Goal: Information Seeking & Learning: Learn about a topic

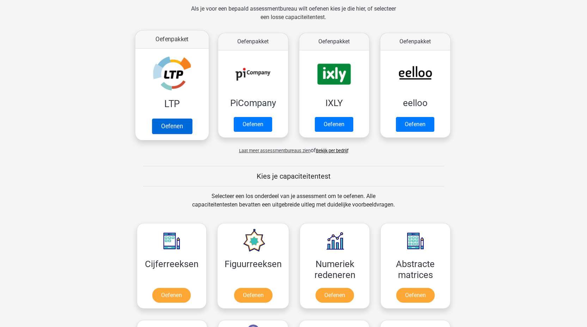
scroll to position [227, 0]
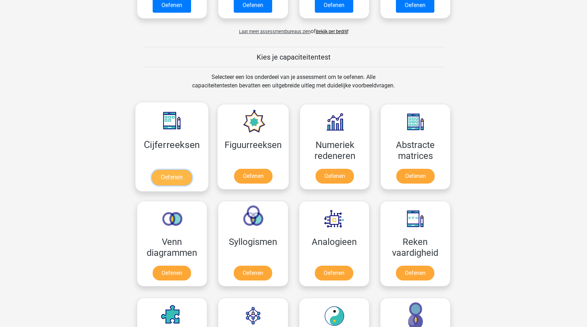
click at [170, 170] on link "Oefenen" at bounding box center [172, 178] width 40 height 16
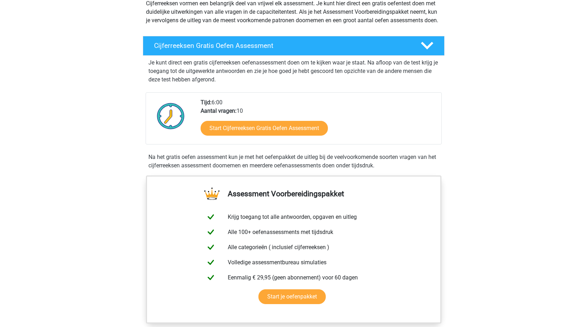
scroll to position [92, 0]
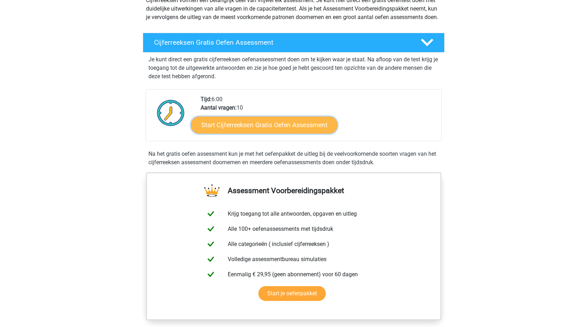
click at [259, 133] on link "Start Cijferreeksen Gratis Oefen Assessment" at bounding box center [264, 124] width 146 height 17
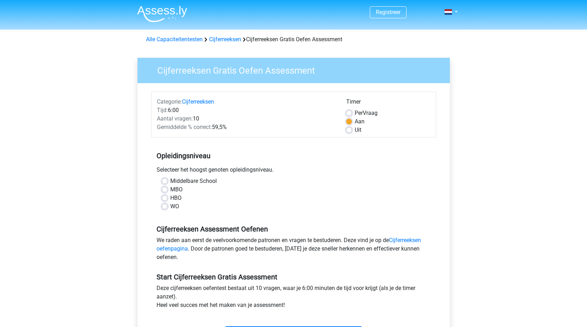
click at [170, 197] on label "HBO" at bounding box center [175, 198] width 11 height 8
click at [163, 197] on input "HBO" at bounding box center [165, 197] width 6 height 7
radio input "true"
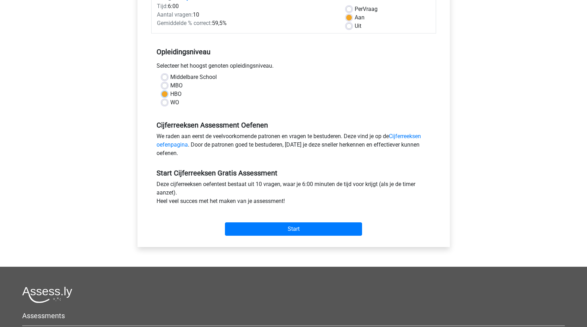
scroll to position [105, 0]
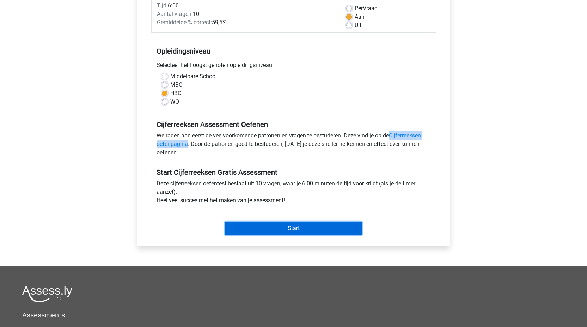
click at [282, 227] on input "Start" at bounding box center [293, 228] width 137 height 13
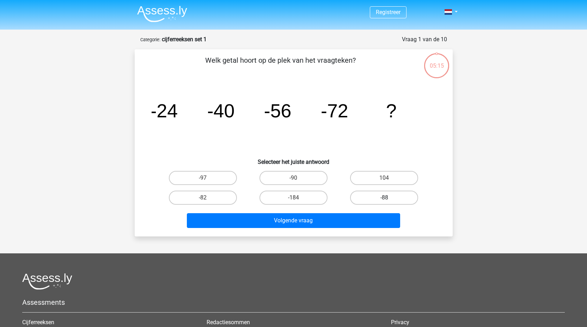
click at [383, 201] on label "-88" at bounding box center [384, 198] width 68 height 14
click at [384, 201] on input "-88" at bounding box center [386, 200] width 5 height 5
radio input "true"
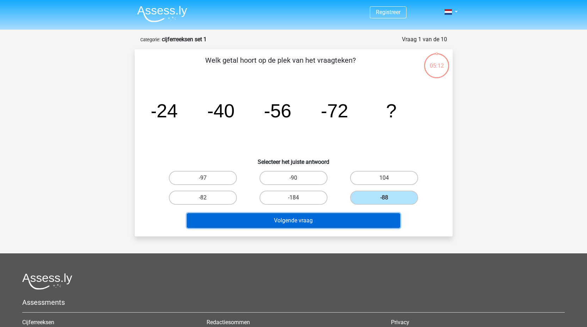
click at [287, 223] on button "Volgende vraag" at bounding box center [293, 220] width 213 height 15
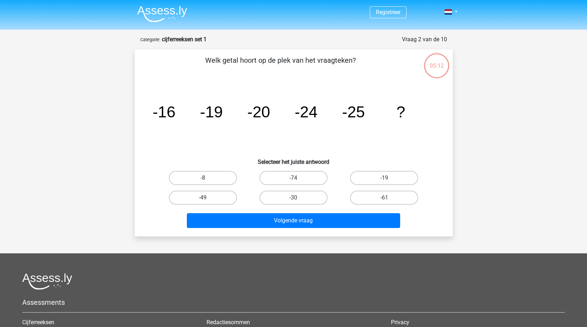
scroll to position [35, 0]
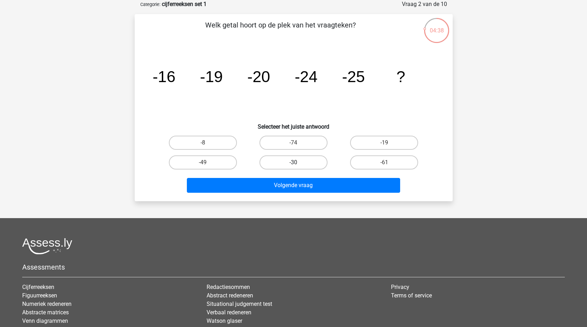
click at [287, 162] on label "-30" at bounding box center [293, 162] width 68 height 14
click at [293, 162] on input "-30" at bounding box center [295, 164] width 5 height 5
radio input "true"
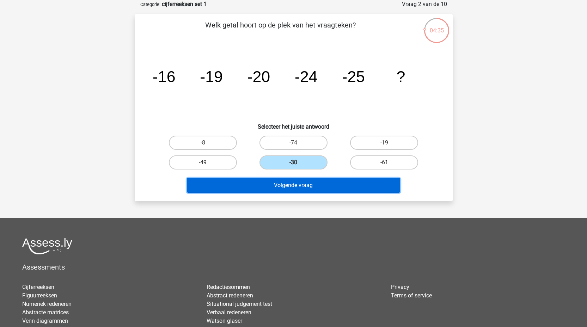
click at [292, 186] on button "Volgende vraag" at bounding box center [293, 185] width 213 height 15
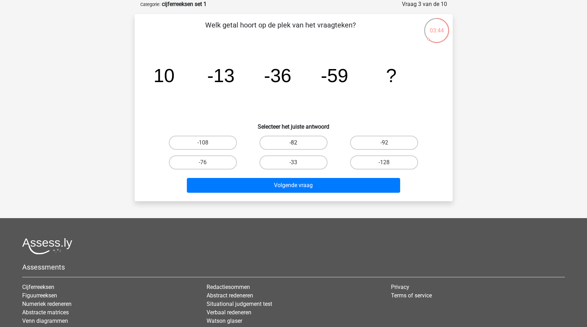
click at [301, 141] on label "-82" at bounding box center [293, 143] width 68 height 14
click at [298, 143] on input "-82" at bounding box center [295, 145] width 5 height 5
radio input "true"
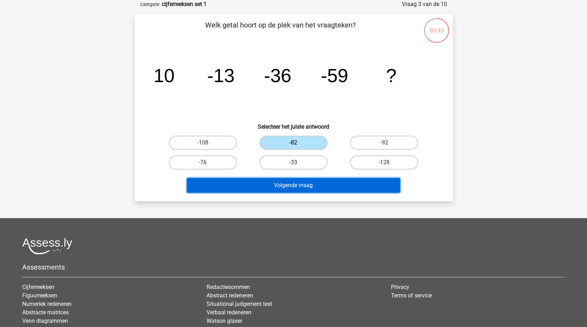
click at [300, 186] on button "Volgende vraag" at bounding box center [293, 185] width 213 height 15
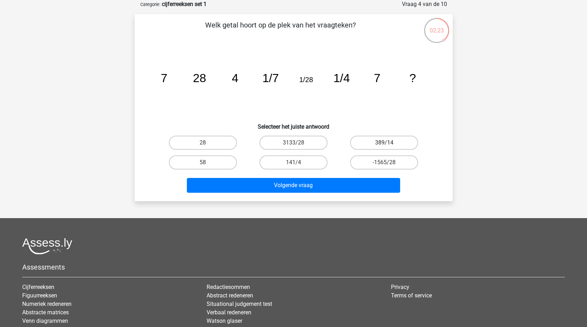
click at [385, 142] on label "389/14" at bounding box center [384, 143] width 68 height 14
click at [385, 143] on input "389/14" at bounding box center [386, 145] width 5 height 5
radio input "true"
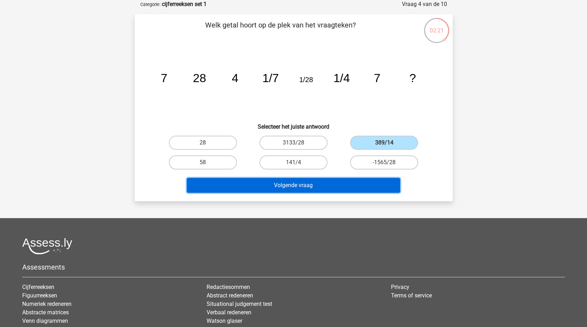
click at [297, 186] on button "Volgende vraag" at bounding box center [293, 185] width 213 height 15
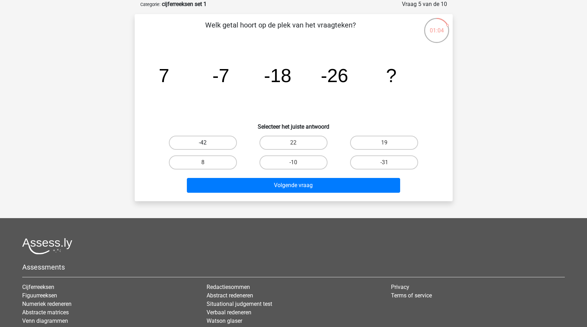
click at [202, 141] on label "-42" at bounding box center [203, 143] width 68 height 14
click at [203, 143] on input "-42" at bounding box center [205, 145] width 5 height 5
radio input "true"
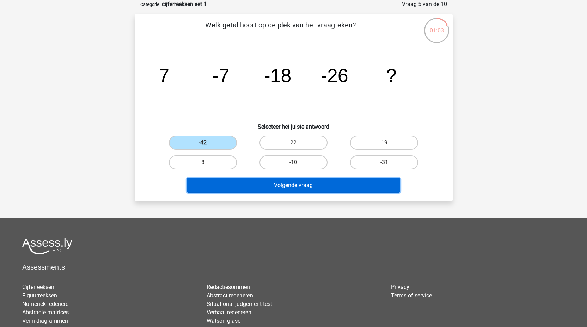
click at [300, 192] on button "Volgende vraag" at bounding box center [293, 185] width 213 height 15
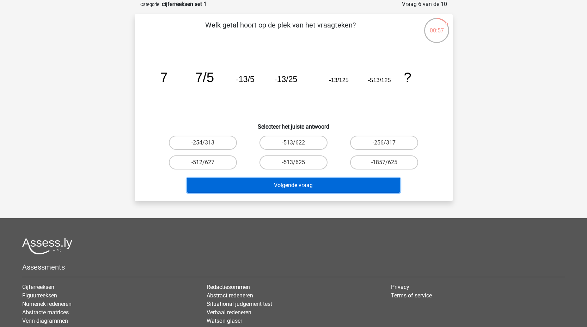
click at [298, 188] on button "Volgende vraag" at bounding box center [293, 185] width 213 height 15
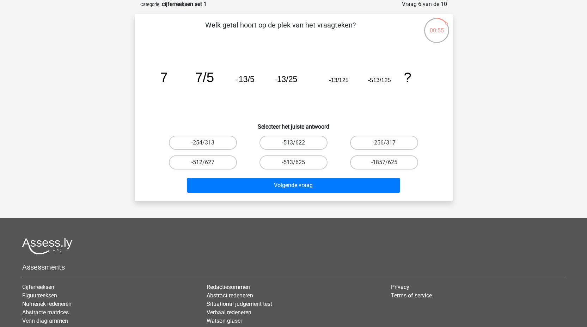
click at [284, 142] on label "-513/622" at bounding box center [293, 143] width 68 height 14
click at [293, 143] on input "-513/622" at bounding box center [295, 145] width 5 height 5
radio input "true"
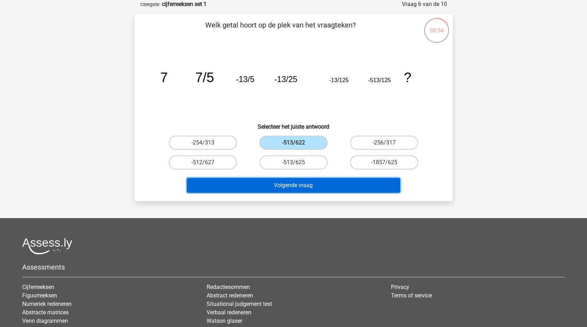
click at [300, 191] on button "Volgende vraag" at bounding box center [293, 185] width 213 height 15
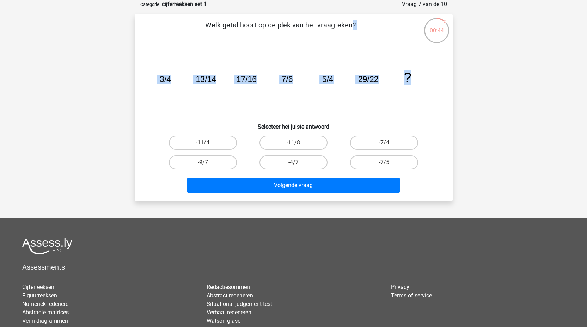
drag, startPoint x: 188, startPoint y: 21, endPoint x: 415, endPoint y: 90, distance: 236.6
click at [415, 90] on div "Welk getal hoort op de plek van het vraagteken? image/svg+xml -3/4 -13/14 -17/1…" at bounding box center [293, 108] width 312 height 176
copy div "Welk getal hoort op de plek van het vraagteken? image/svg+xml -3/4 -13/14 -17/1…"
click at [293, 142] on label "-11/8" at bounding box center [293, 143] width 68 height 14
click at [293, 143] on input "-11/8" at bounding box center [295, 145] width 5 height 5
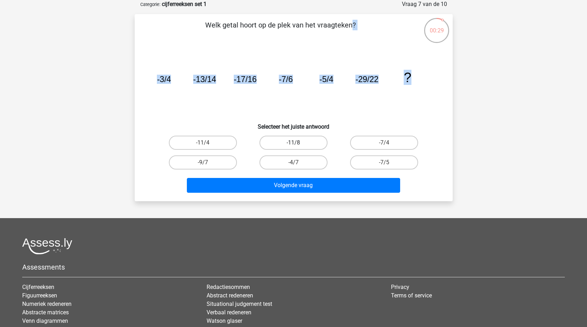
radio input "true"
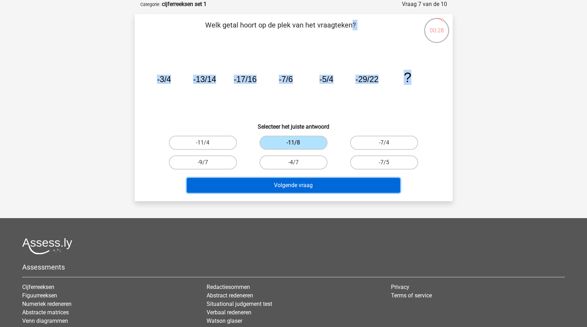
click at [306, 187] on button "Volgende vraag" at bounding box center [293, 185] width 213 height 15
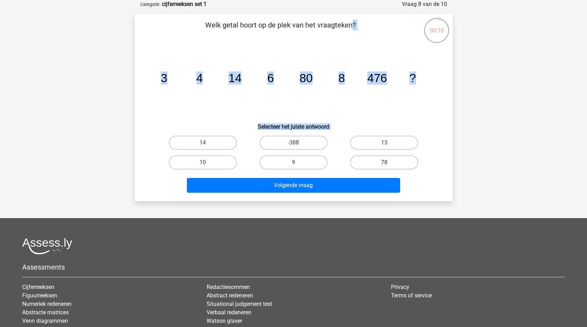
drag, startPoint x: 207, startPoint y: 23, endPoint x: 422, endPoint y: 194, distance: 274.0
click at [422, 194] on div "Welk getal hoort op de plek van het vraagteken? image/svg+xml 3 4 14 6 80 8 476…" at bounding box center [293, 108] width 312 height 176
copy div "Welk getal hoort op de plek van het vraagteken? image/svg+xml 3 4 14 6 80 8 476…"
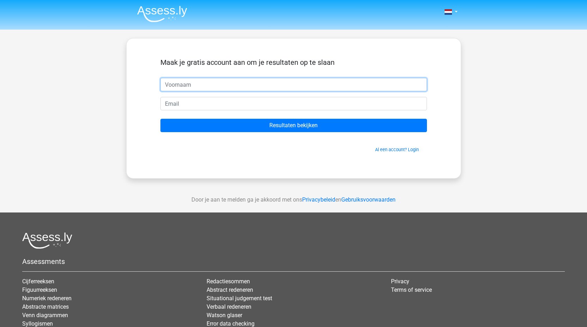
click at [200, 82] on input "text" at bounding box center [293, 84] width 266 height 13
type input "Abidullah"
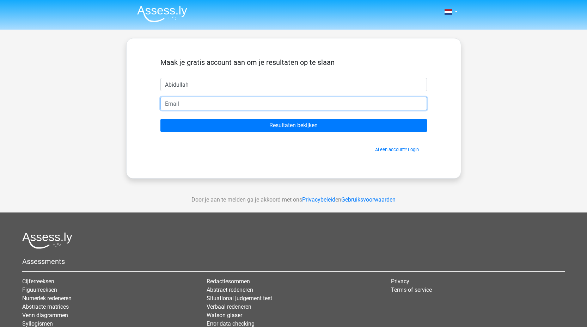
click at [200, 103] on input "email" at bounding box center [293, 103] width 266 height 13
type input "[EMAIL_ADDRESS][DOMAIN_NAME]"
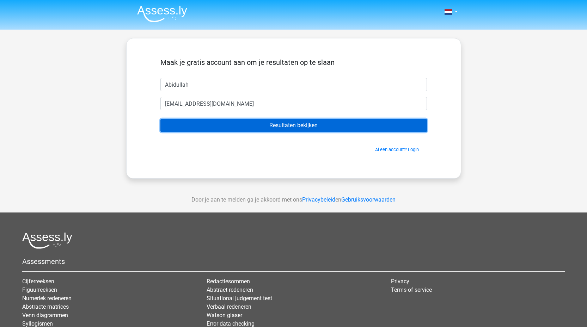
click at [298, 127] on input "Resultaten bekijken" at bounding box center [293, 125] width 266 height 13
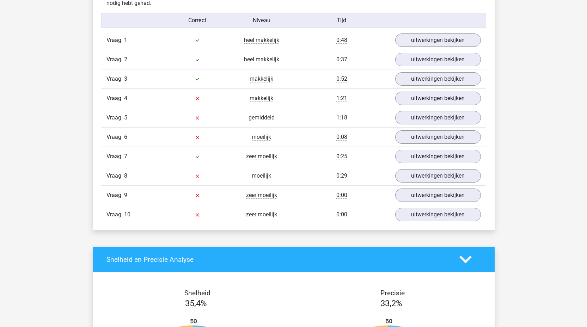
scroll to position [566, 0]
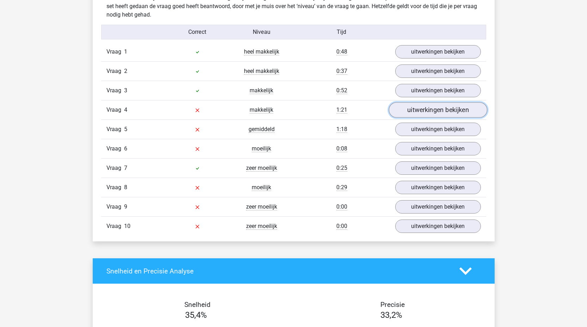
click at [451, 111] on link "uitwerkingen bekijken" at bounding box center [437, 111] width 98 height 16
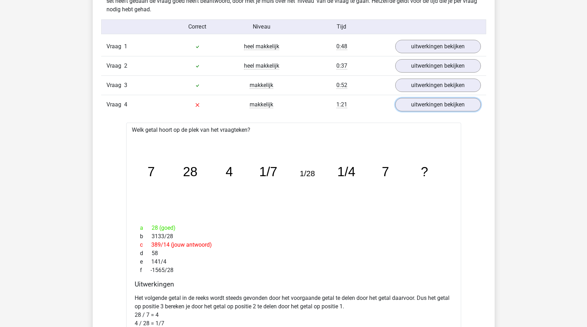
scroll to position [559, 0]
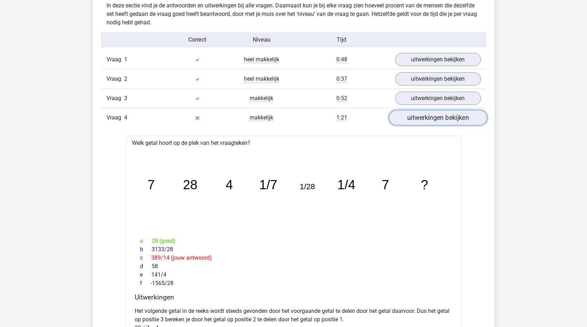
click at [423, 116] on link "uitwerkingen bekijken" at bounding box center [437, 118] width 98 height 16
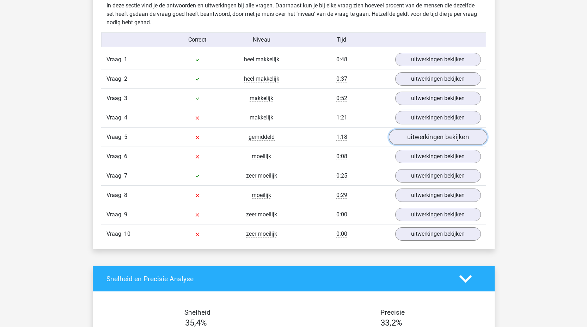
click at [436, 137] on link "uitwerkingen bekijken" at bounding box center [437, 138] width 98 height 16
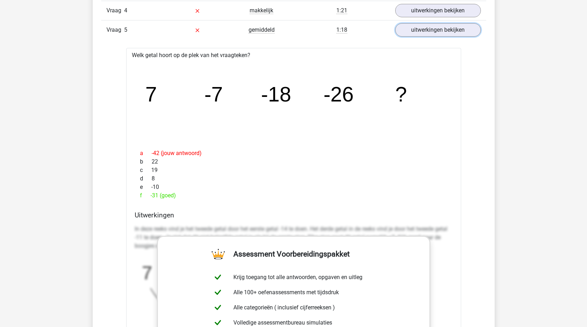
scroll to position [690, 0]
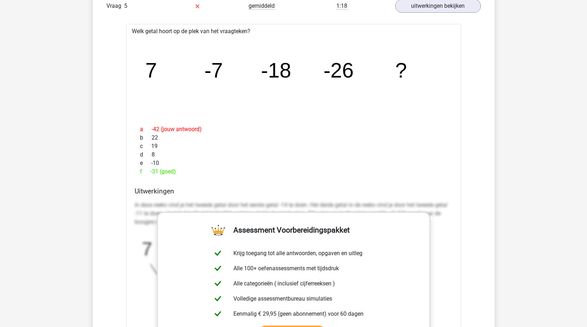
click at [282, 170] on div "f -31 (goed)" at bounding box center [294, 171] width 318 height 8
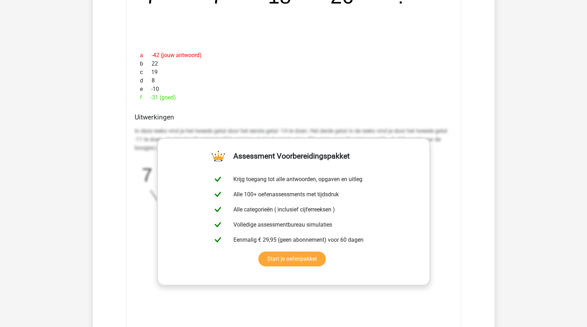
scroll to position [788, 0]
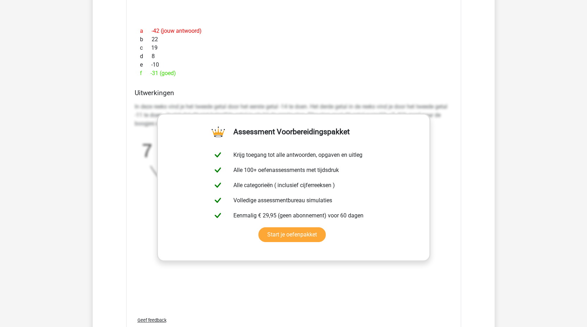
click at [140, 152] on icon "image/svg+xml 7 -7 -18 -26 ? -14 -11 -8 -5 +3 +3 +3" at bounding box center [276, 187] width 282 height 106
click at [127, 141] on div "Welk getal hoort op de plek van het vraagteken? image/svg+xml 7 -7 -18 -26 ? a …" at bounding box center [293, 135] width 335 height 418
click at [142, 145] on tspan "7" at bounding box center [147, 150] width 11 height 21
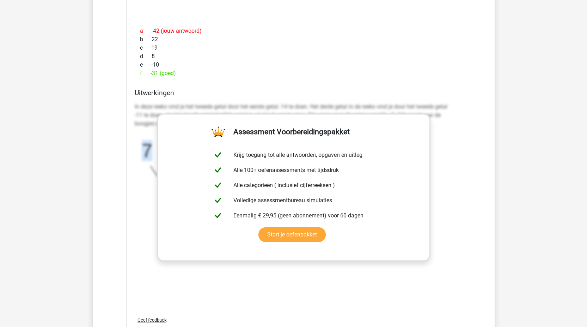
click at [142, 145] on tspan "7" at bounding box center [147, 150] width 11 height 21
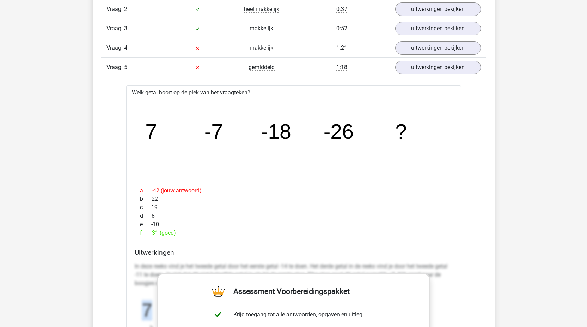
scroll to position [597, 0]
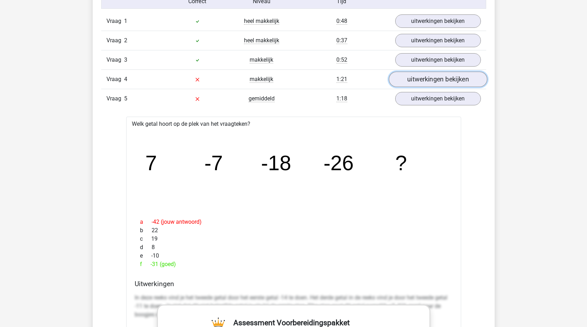
click at [441, 80] on link "uitwerkingen bekijken" at bounding box center [437, 80] width 98 height 16
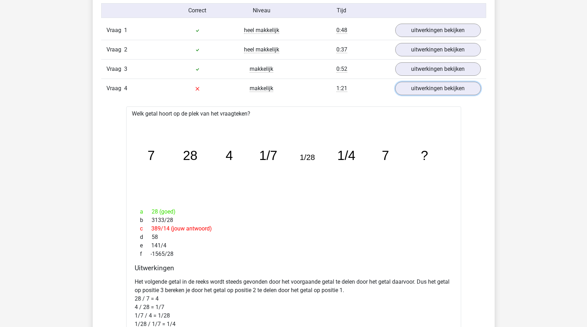
scroll to position [583, 0]
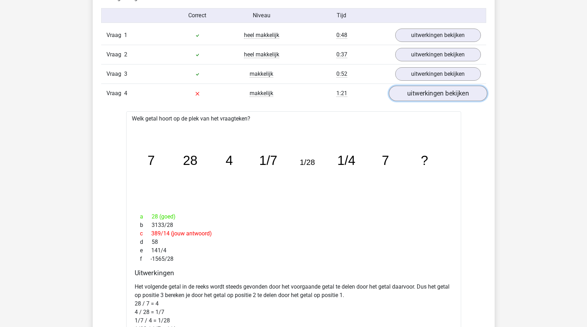
click at [428, 96] on link "uitwerkingen bekijken" at bounding box center [437, 94] width 98 height 16
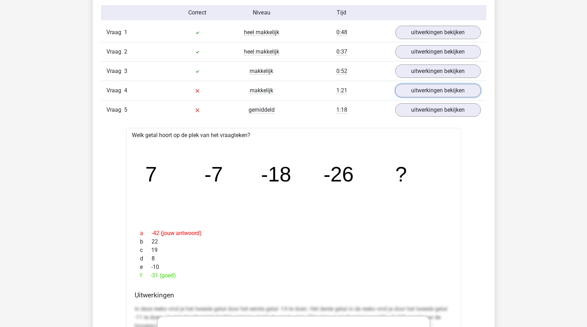
scroll to position [586, 0]
click at [440, 112] on link "uitwerkingen bekijken" at bounding box center [437, 110] width 98 height 16
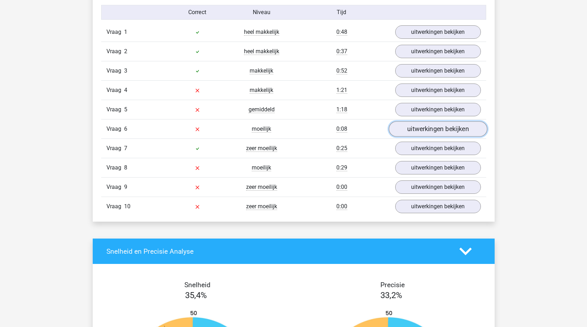
click at [423, 131] on link "uitwerkingen bekijken" at bounding box center [437, 130] width 98 height 16
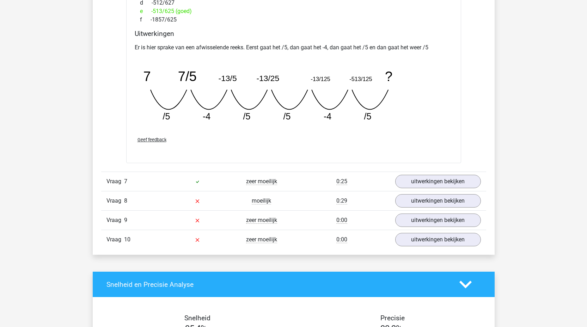
scroll to position [891, 0]
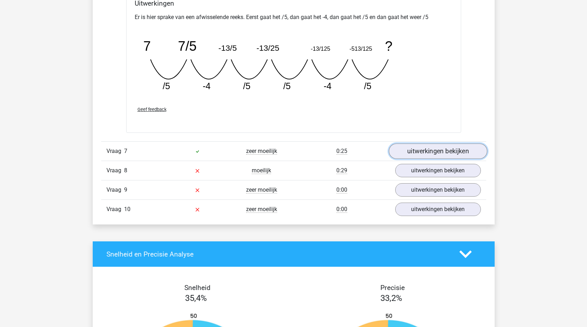
click at [437, 154] on link "uitwerkingen bekijken" at bounding box center [437, 151] width 98 height 16
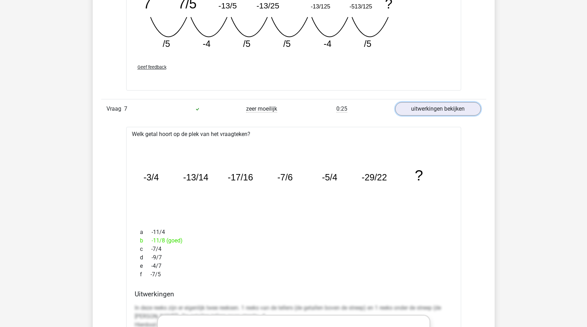
scroll to position [942, 0]
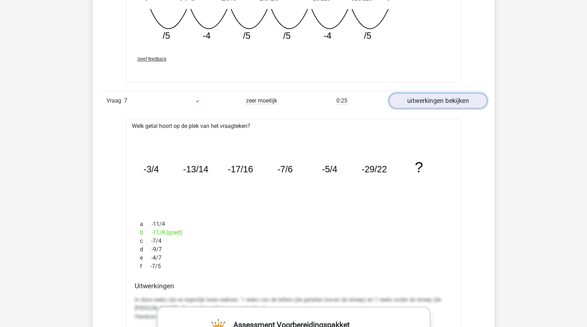
click at [435, 102] on link "uitwerkingen bekijken" at bounding box center [437, 101] width 98 height 16
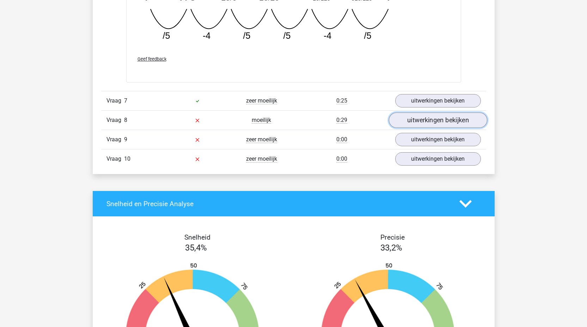
click at [433, 123] on link "uitwerkingen bekijken" at bounding box center [437, 120] width 98 height 16
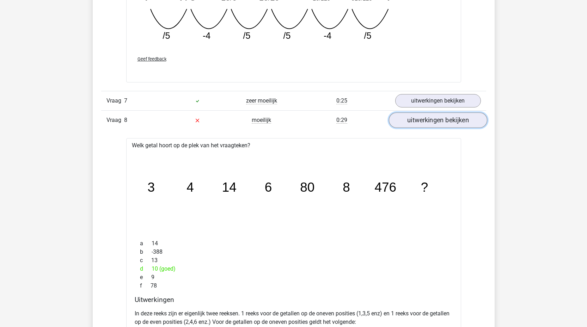
click at [428, 124] on link "uitwerkingen bekijken" at bounding box center [437, 120] width 98 height 16
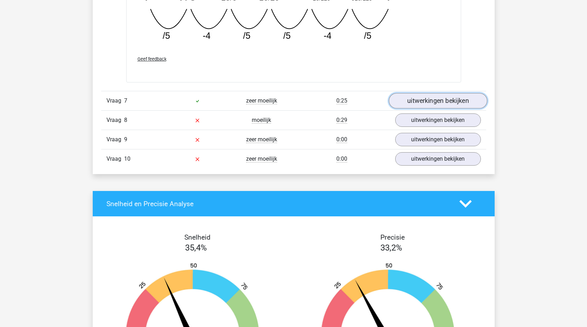
click at [427, 100] on link "uitwerkingen bekijken" at bounding box center [437, 101] width 98 height 16
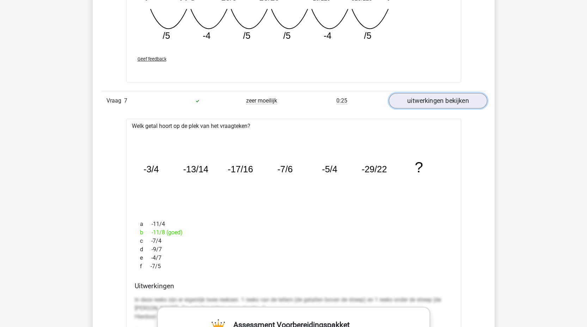
click at [427, 100] on link "uitwerkingen bekijken" at bounding box center [437, 101] width 98 height 16
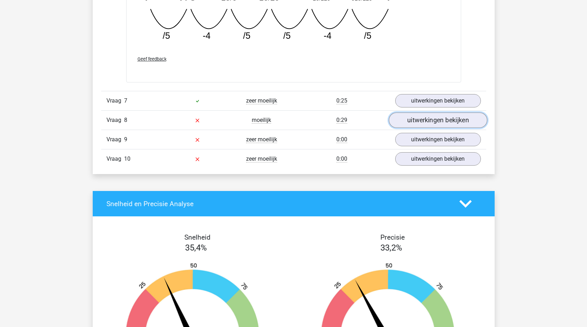
click at [424, 122] on link "uitwerkingen bekijken" at bounding box center [437, 120] width 98 height 16
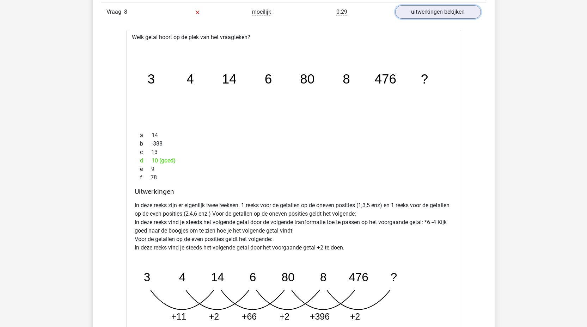
scroll to position [994, 0]
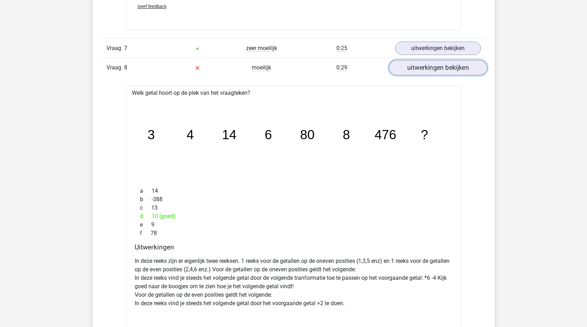
click at [424, 69] on link "uitwerkingen bekijken" at bounding box center [437, 68] width 98 height 16
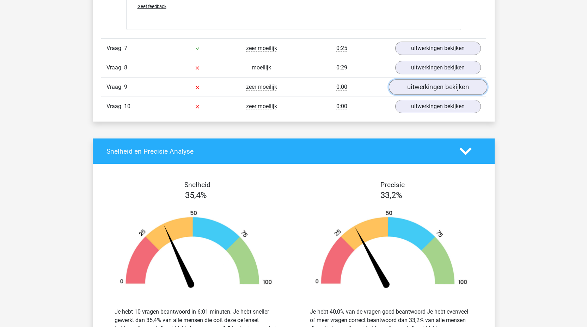
click at [425, 87] on link "uitwerkingen bekijken" at bounding box center [437, 87] width 98 height 16
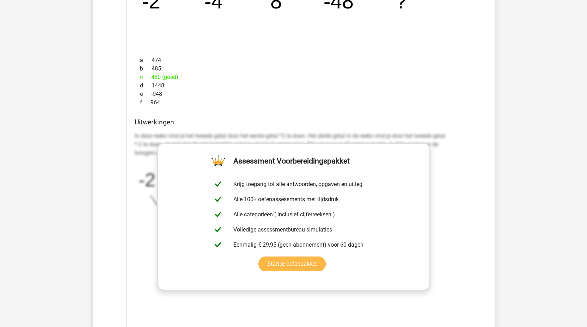
scroll to position [913, 0]
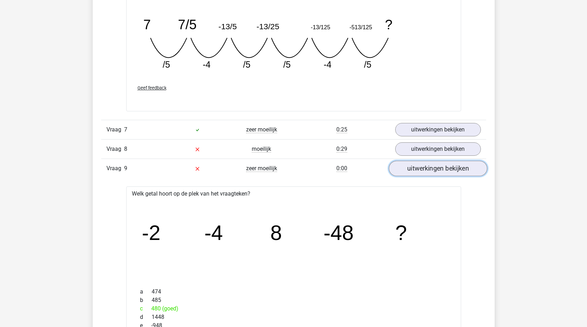
click at [438, 172] on link "uitwerkingen bekijken" at bounding box center [437, 169] width 98 height 16
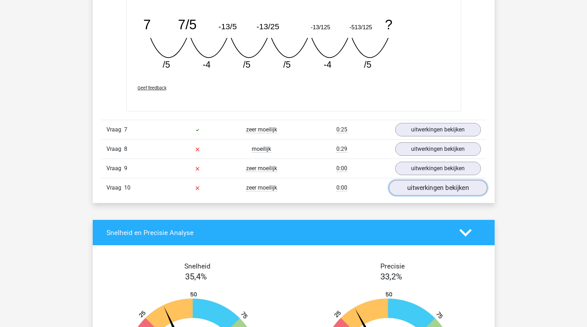
click at [435, 189] on link "uitwerkingen bekijken" at bounding box center [437, 188] width 98 height 16
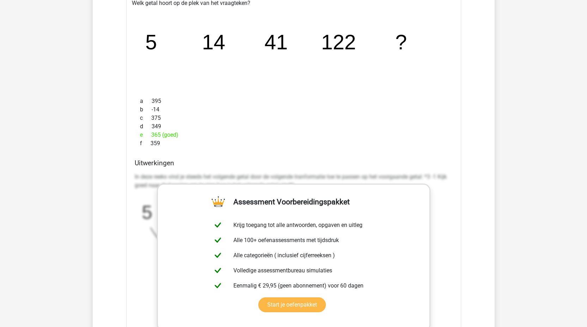
scroll to position [1125, 0]
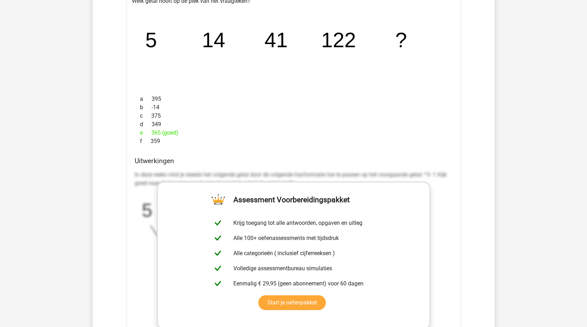
click at [435, 233] on div "In deze reeks vind je steeds het volgende getal door de volgende tranformatie t…" at bounding box center [294, 235] width 318 height 134
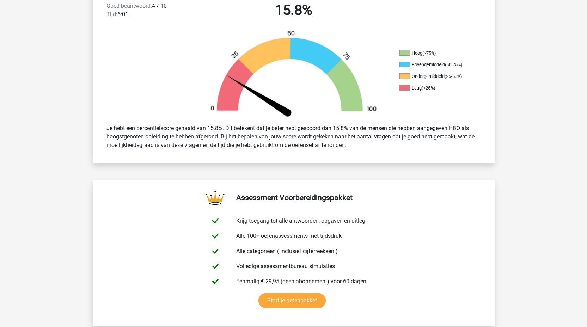
scroll to position [0, 0]
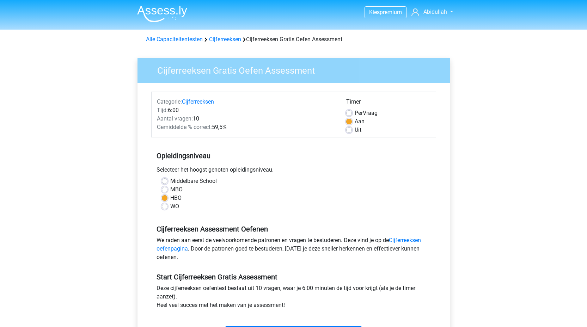
scroll to position [105, 0]
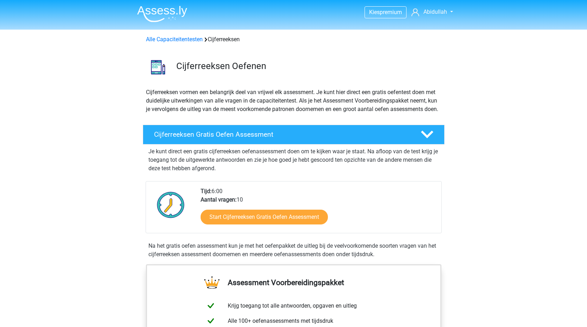
scroll to position [92, 0]
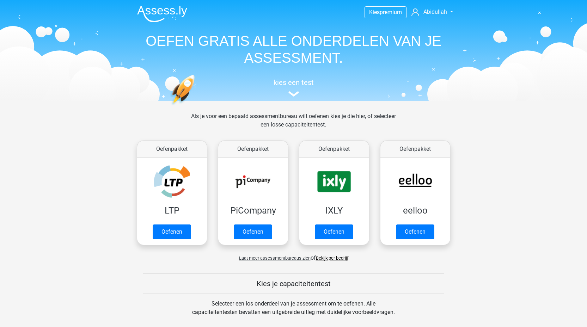
scroll to position [227, 0]
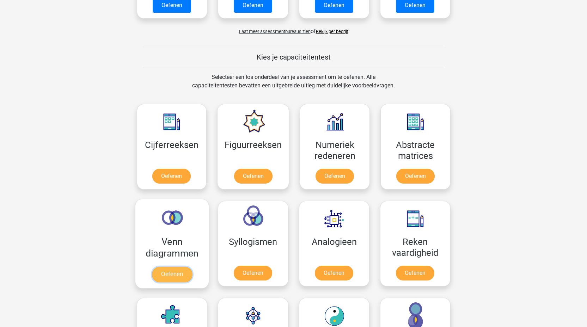
click at [176, 267] on link "Oefenen" at bounding box center [172, 275] width 40 height 16
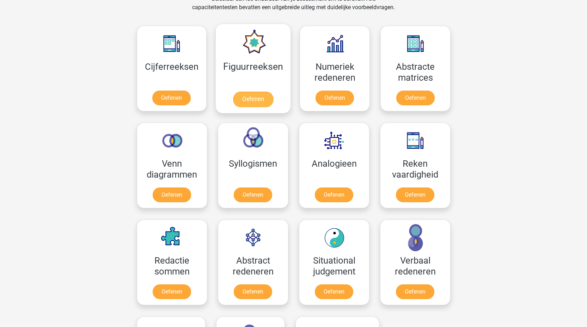
scroll to position [318, 0]
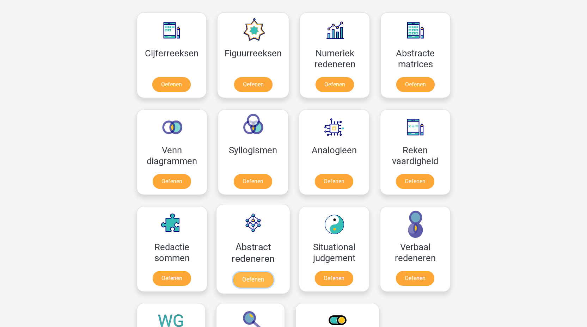
click at [252, 272] on link "Oefenen" at bounding box center [253, 280] width 40 height 16
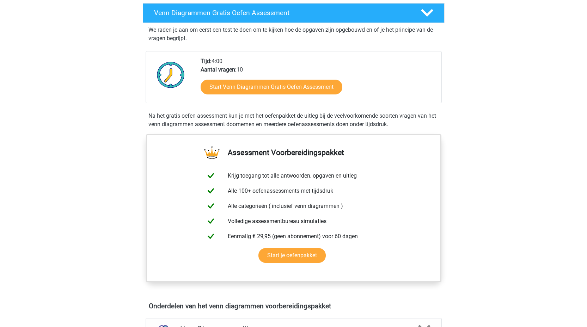
scroll to position [79, 0]
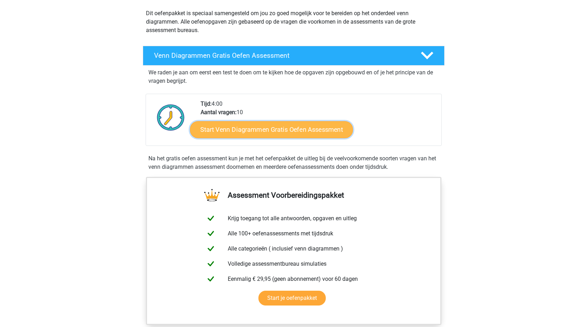
click at [254, 130] on link "Start Venn Diagrammen Gratis Oefen Assessment" at bounding box center [271, 129] width 163 height 17
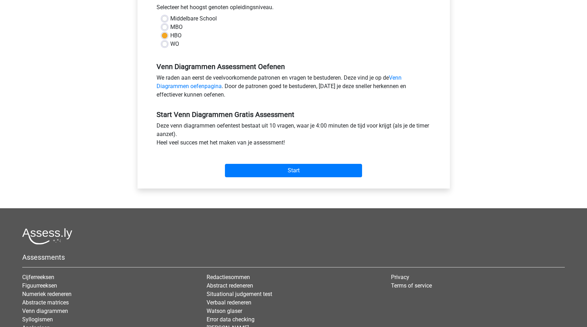
scroll to position [180, 0]
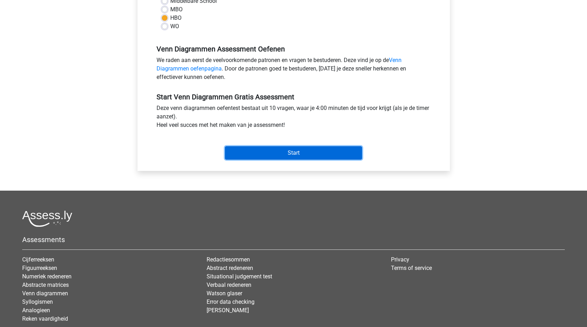
click at [286, 152] on input "Start" at bounding box center [293, 152] width 137 height 13
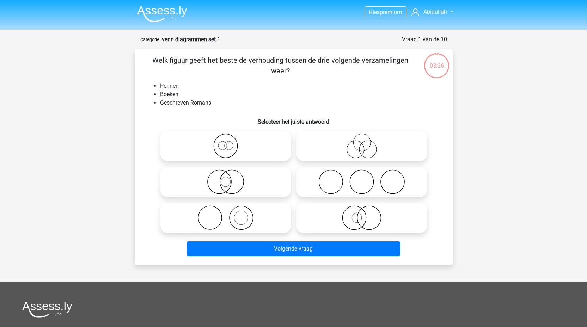
click at [362, 146] on icon at bounding box center [361, 146] width 125 height 25
click at [362, 142] on input "radio" at bounding box center [364, 140] width 5 height 5
radio input "true"
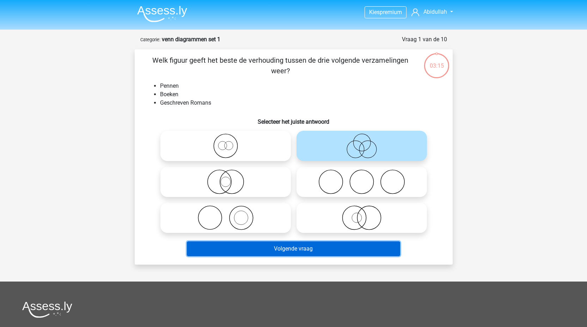
click at [292, 251] on button "Volgende vraag" at bounding box center [293, 248] width 213 height 15
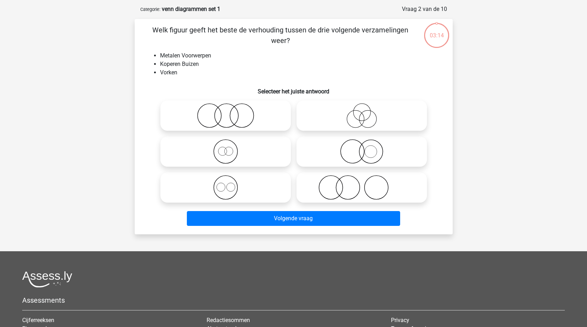
scroll to position [35, 0]
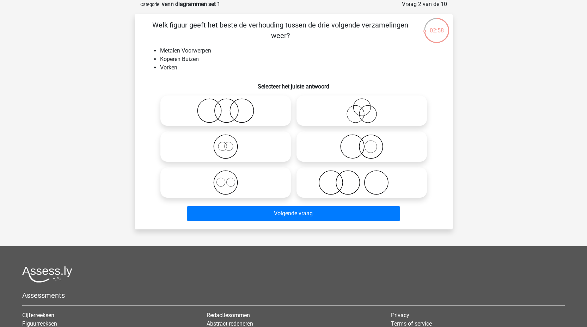
click at [229, 118] on icon at bounding box center [225, 110] width 125 height 25
click at [229, 107] on input "radio" at bounding box center [228, 105] width 5 height 5
radio input "true"
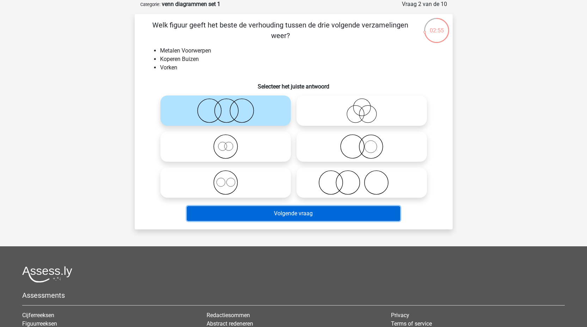
click at [295, 216] on button "Volgende vraag" at bounding box center [293, 213] width 213 height 15
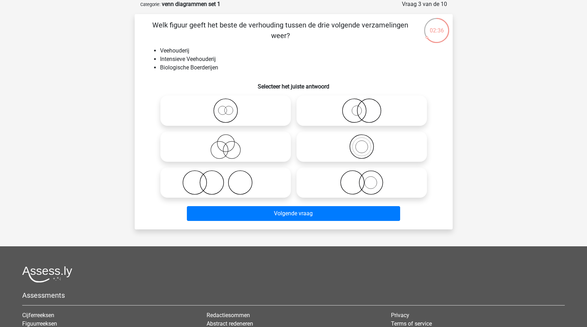
click at [229, 140] on input "radio" at bounding box center [228, 141] width 5 height 5
radio input "true"
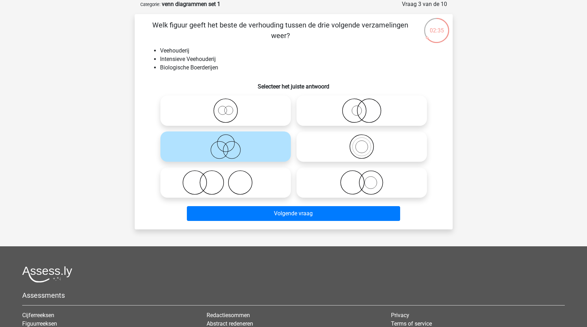
click at [303, 221] on div "Volgende vraag" at bounding box center [294, 215] width 272 height 18
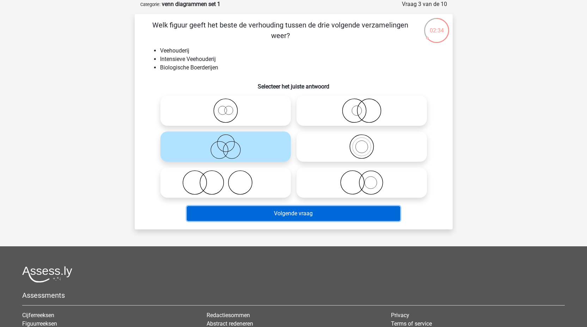
click at [301, 211] on button "Volgende vraag" at bounding box center [293, 213] width 213 height 15
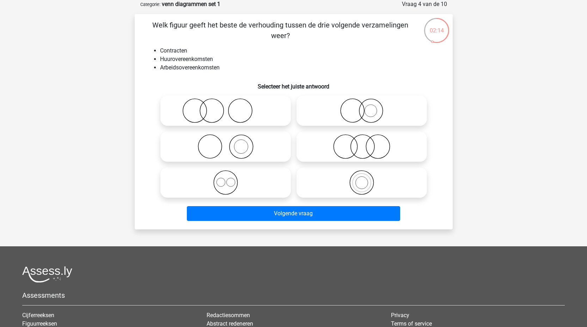
click at [226, 149] on icon at bounding box center [225, 146] width 125 height 25
click at [226, 143] on input "radio" at bounding box center [228, 141] width 5 height 5
radio input "true"
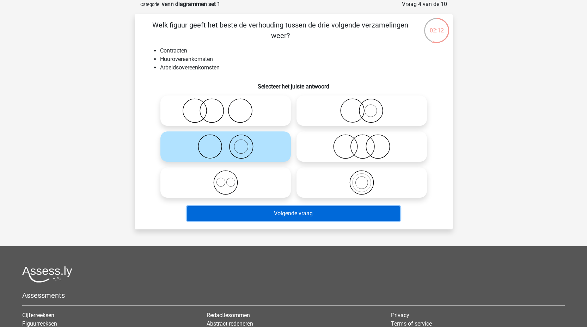
click at [316, 210] on button "Volgende vraag" at bounding box center [293, 213] width 213 height 15
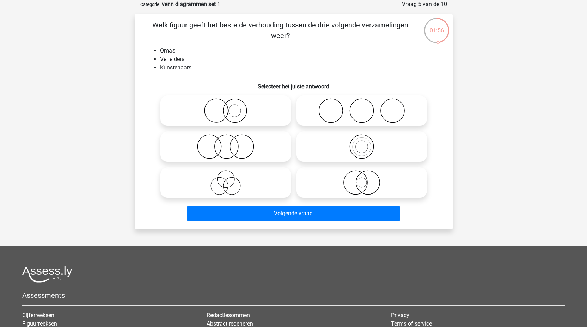
click at [390, 111] on icon at bounding box center [361, 110] width 125 height 25
click at [366, 107] on input "radio" at bounding box center [364, 105] width 5 height 5
radio input "true"
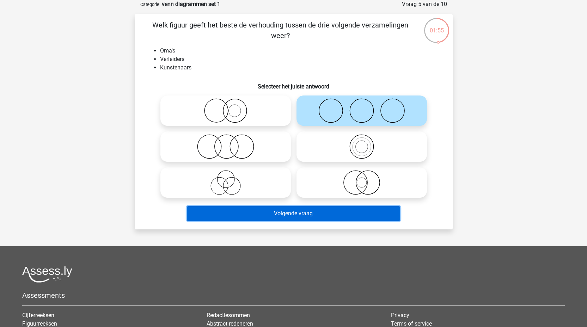
click at [315, 219] on button "Volgende vraag" at bounding box center [293, 213] width 213 height 15
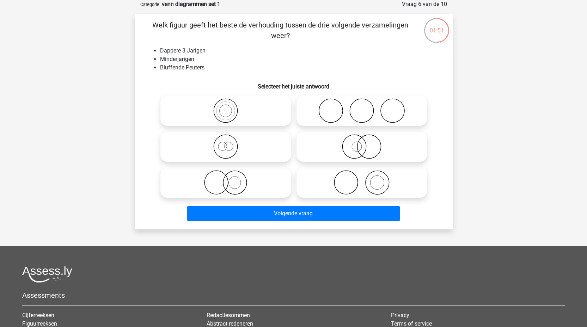
click at [274, 177] on icon at bounding box center [225, 182] width 125 height 25
click at [230, 177] on input "radio" at bounding box center [228, 176] width 5 height 5
radio input "true"
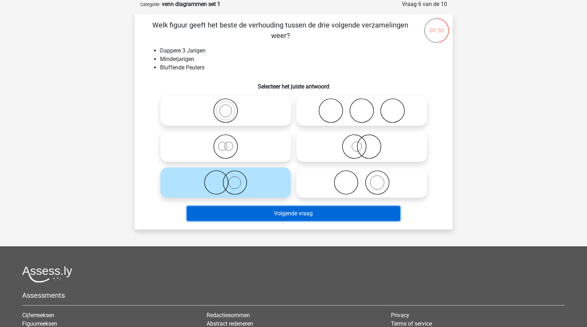
click at [264, 209] on button "Volgende vraag" at bounding box center [293, 213] width 213 height 15
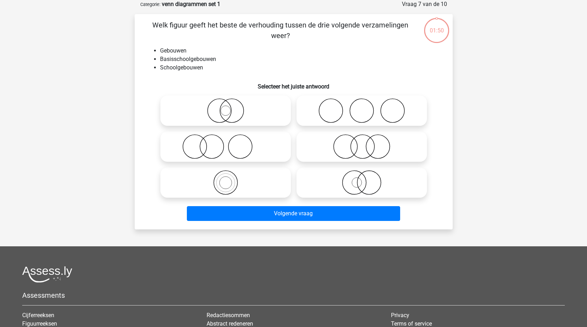
click at [327, 171] on icon at bounding box center [361, 182] width 125 height 25
click at [362, 174] on input "radio" at bounding box center [364, 176] width 5 height 5
radio input "true"
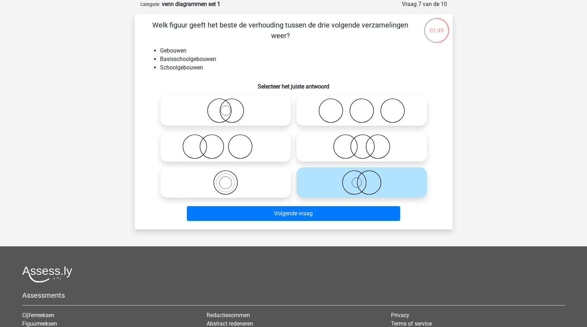
click at [329, 204] on div "Volgende vraag" at bounding box center [293, 212] width 295 height 23
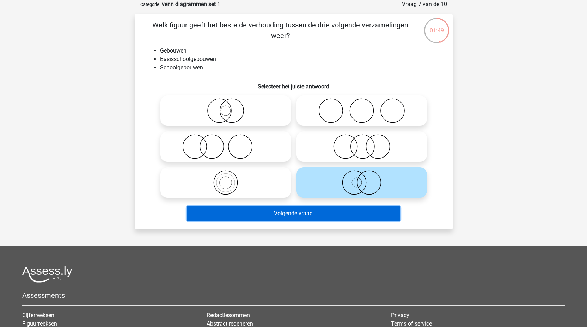
click at [329, 213] on button "Volgende vraag" at bounding box center [293, 213] width 213 height 15
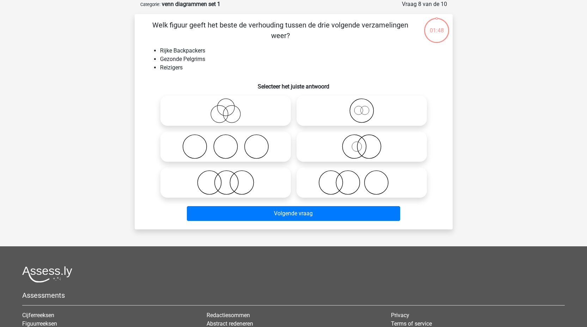
click at [342, 152] on icon at bounding box center [361, 146] width 125 height 25
click at [362, 143] on input "radio" at bounding box center [364, 141] width 5 height 5
radio input "true"
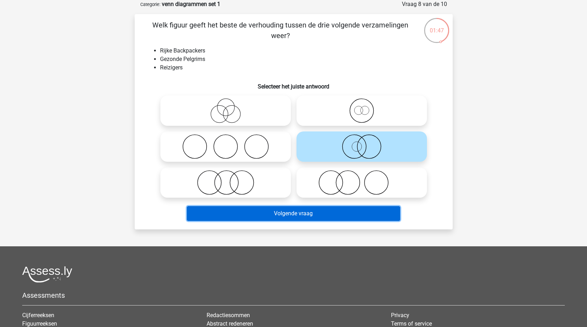
click at [314, 207] on button "Volgende vraag" at bounding box center [293, 213] width 213 height 15
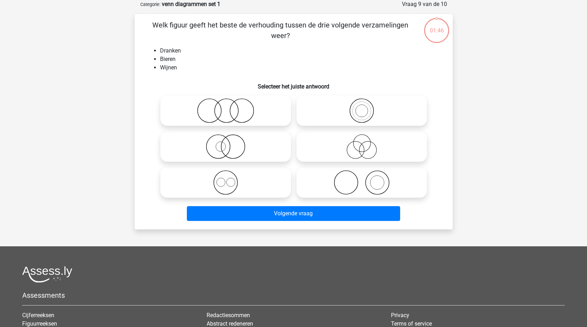
click at [216, 144] on icon at bounding box center [225, 146] width 125 height 25
click at [226, 143] on input "radio" at bounding box center [228, 141] width 5 height 5
radio input "true"
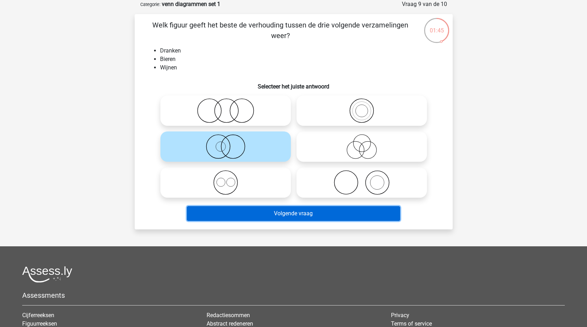
click at [278, 218] on button "Volgende vraag" at bounding box center [293, 213] width 213 height 15
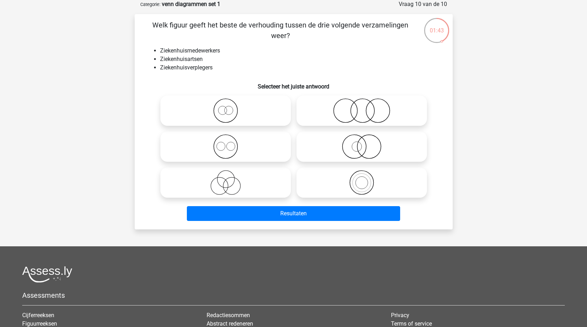
click at [360, 153] on icon at bounding box center [361, 146] width 125 height 25
click at [362, 143] on input "radio" at bounding box center [364, 141] width 5 height 5
radio input "true"
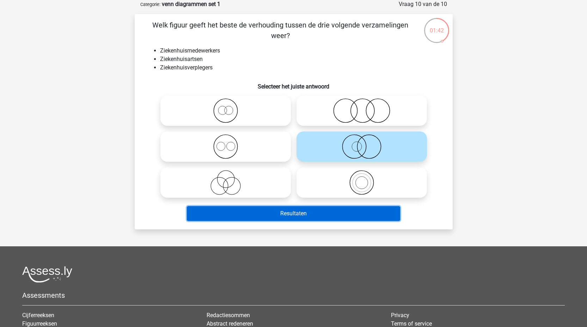
click at [299, 218] on button "Resultaten" at bounding box center [293, 213] width 213 height 15
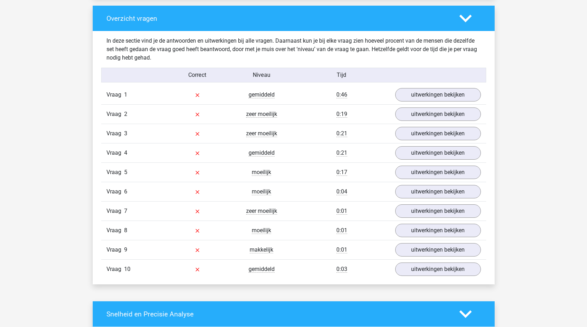
scroll to position [524, 0]
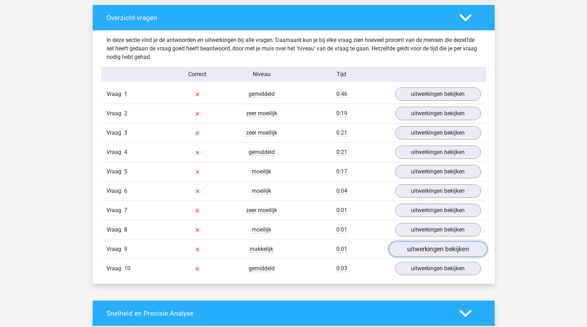
click at [420, 250] on link "uitwerkingen bekijken" at bounding box center [437, 250] width 98 height 16
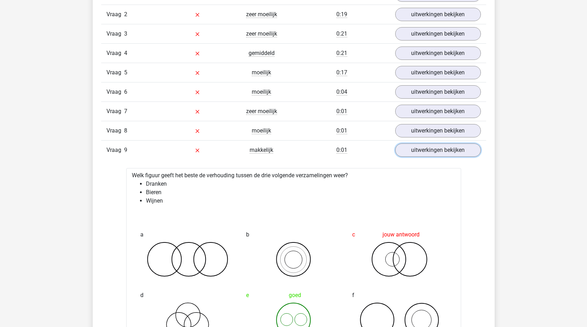
scroll to position [622, 0]
click at [433, 153] on link "uitwerkingen bekijken" at bounding box center [437, 151] width 98 height 16
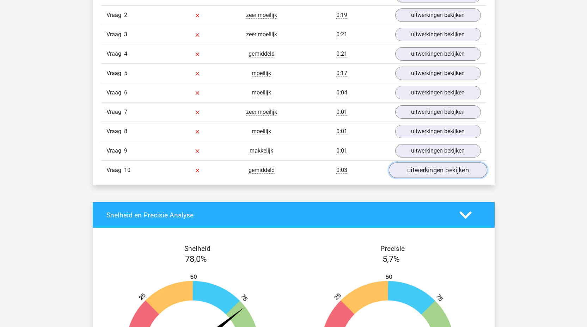
click at [426, 173] on link "uitwerkingen bekijken" at bounding box center [437, 171] width 98 height 16
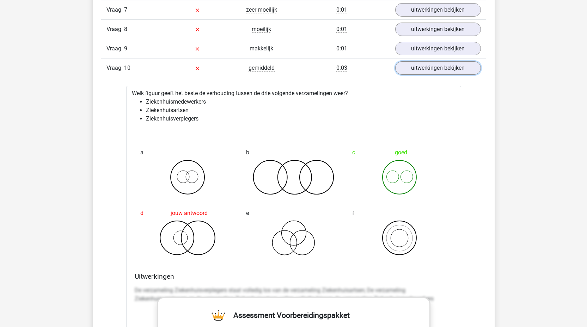
scroll to position [757, 0]
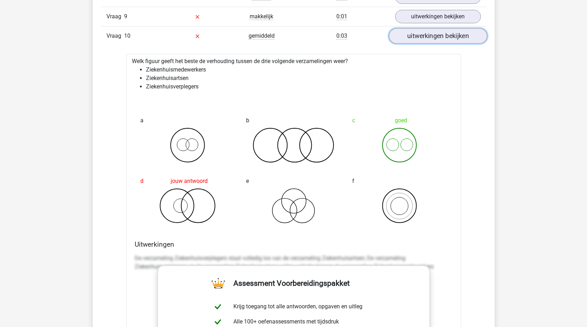
click at [419, 30] on link "uitwerkingen bekijken" at bounding box center [437, 37] width 98 height 16
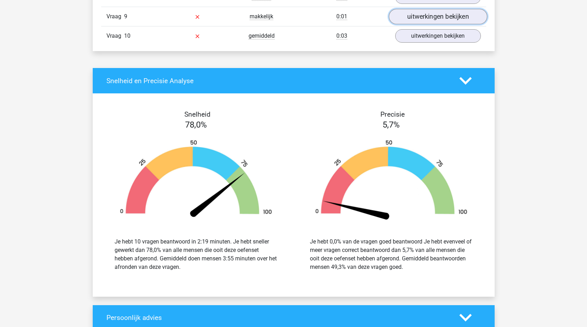
click at [420, 22] on link "uitwerkingen bekijken" at bounding box center [437, 17] width 98 height 16
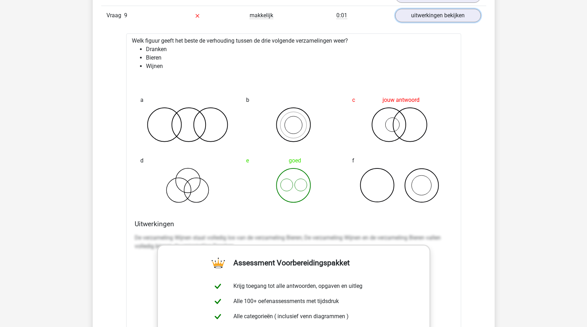
scroll to position [758, 0]
click at [419, 22] on link "uitwerkingen bekijken" at bounding box center [437, 16] width 98 height 16
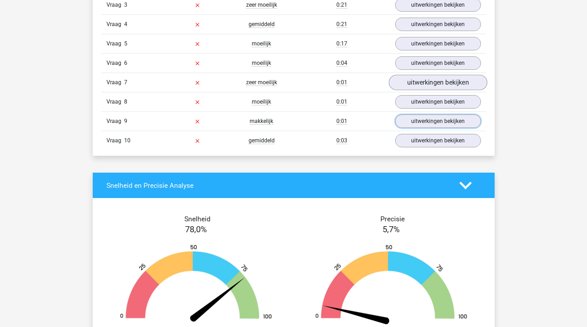
scroll to position [651, 0]
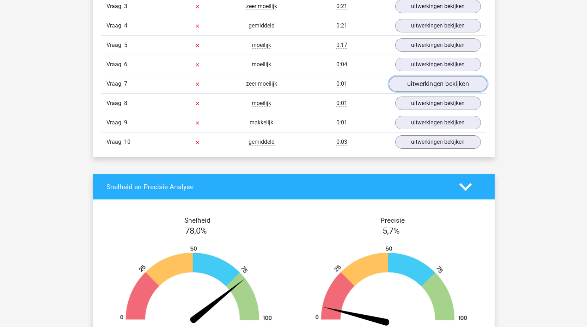
click at [418, 81] on link "uitwerkingen bekijken" at bounding box center [437, 84] width 98 height 16
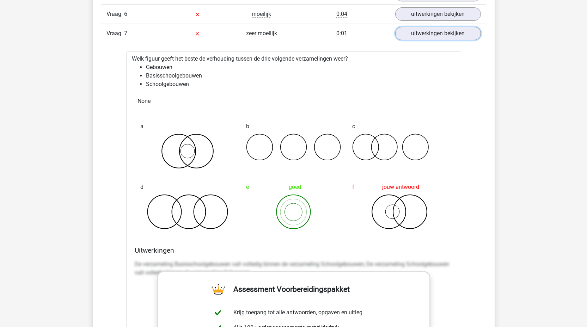
scroll to position [643, 0]
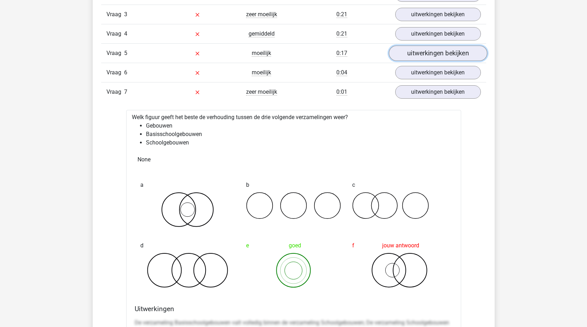
click at [423, 58] on link "uitwerkingen bekijken" at bounding box center [437, 54] width 98 height 16
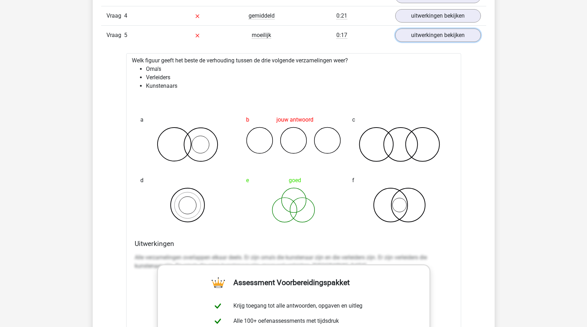
scroll to position [526, 0]
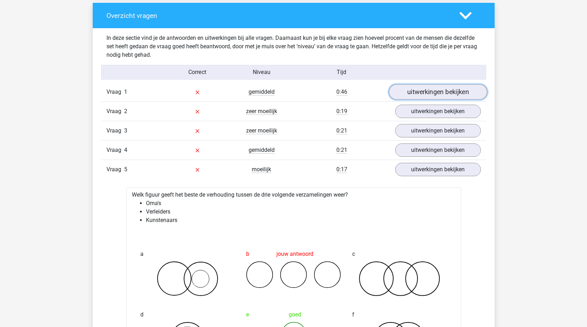
click at [426, 91] on link "uitwerkingen bekijken" at bounding box center [437, 93] width 98 height 16
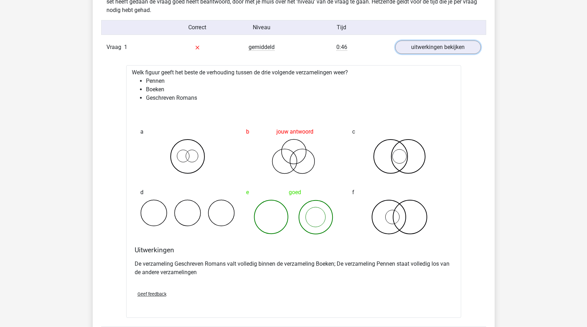
scroll to position [528, 0]
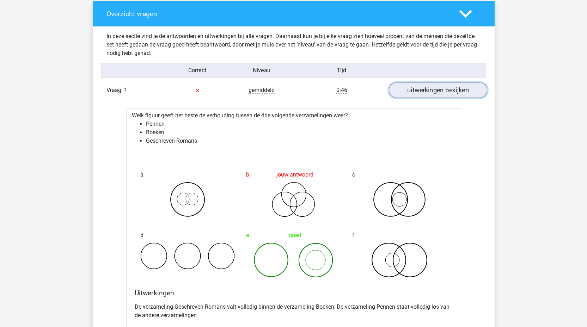
click at [436, 93] on link "uitwerkingen bekijken" at bounding box center [437, 91] width 98 height 16
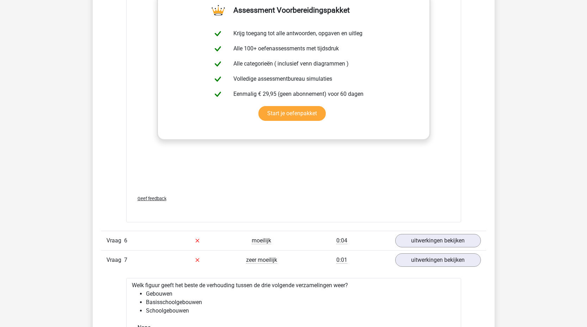
scroll to position [1011, 0]
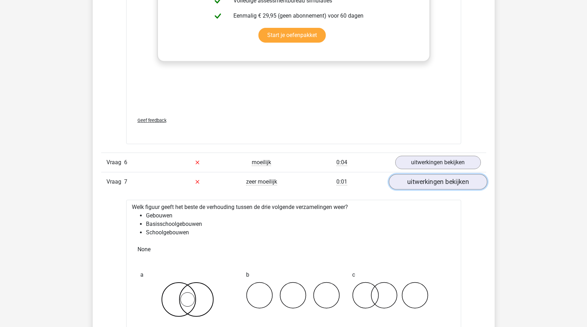
click at [436, 183] on link "uitwerkingen bekijken" at bounding box center [437, 182] width 98 height 16
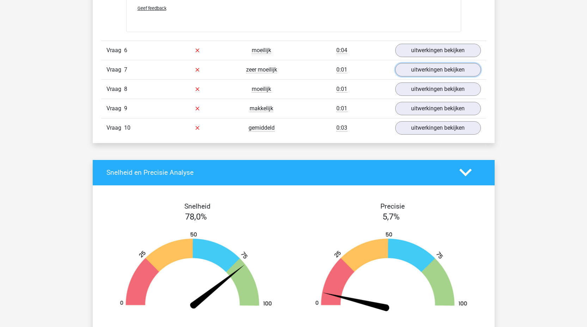
scroll to position [1151, 0]
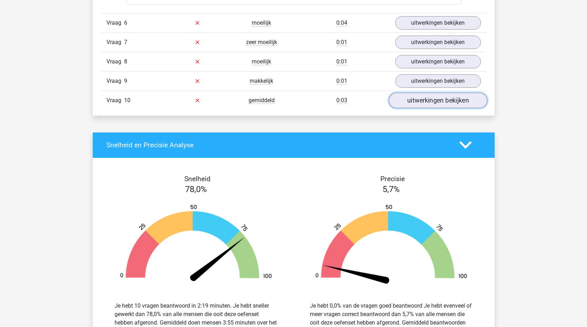
click at [428, 103] on link "uitwerkingen bekijken" at bounding box center [437, 101] width 98 height 16
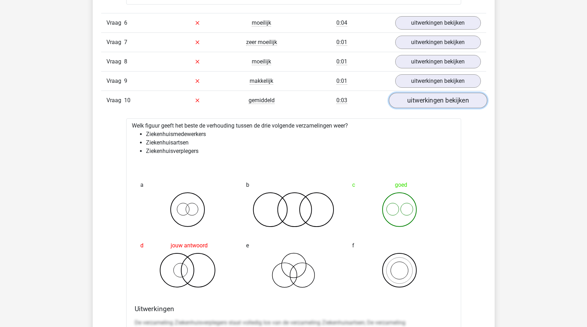
click at [426, 102] on link "uitwerkingen bekijken" at bounding box center [437, 101] width 98 height 16
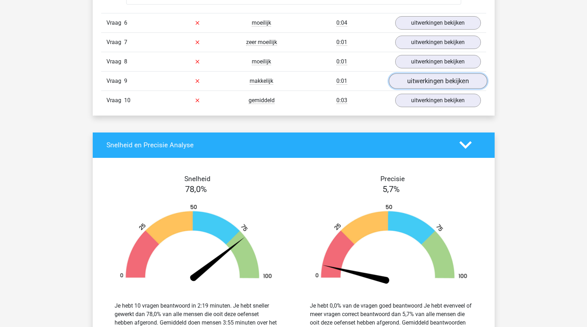
click at [424, 83] on link "uitwerkingen bekijken" at bounding box center [437, 81] width 98 height 16
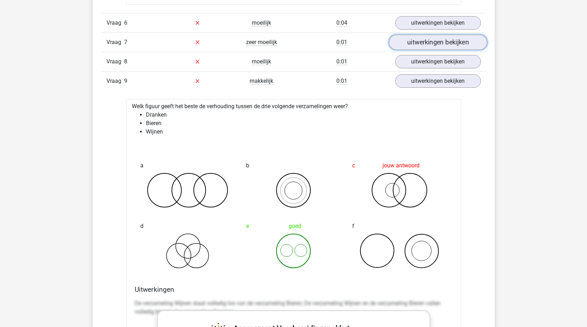
click at [427, 44] on link "uitwerkingen bekijken" at bounding box center [437, 43] width 98 height 16
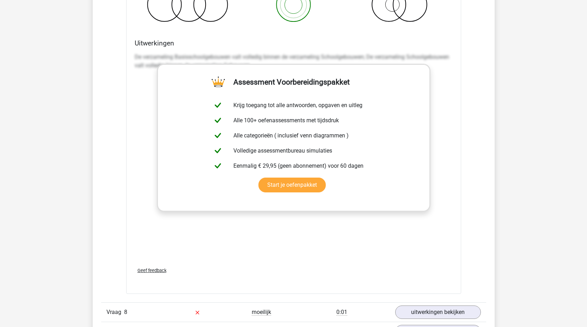
scroll to position [1367, 0]
click at [290, 188] on link "Start je oefenpakket" at bounding box center [291, 184] width 67 height 15
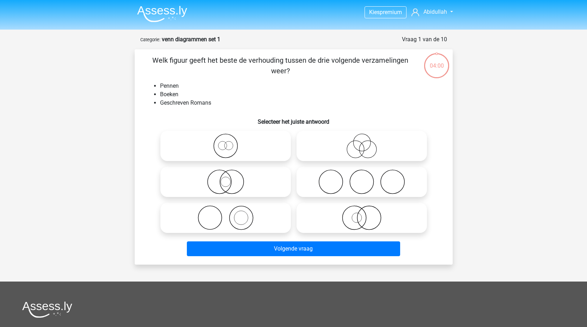
scroll to position [35, 0]
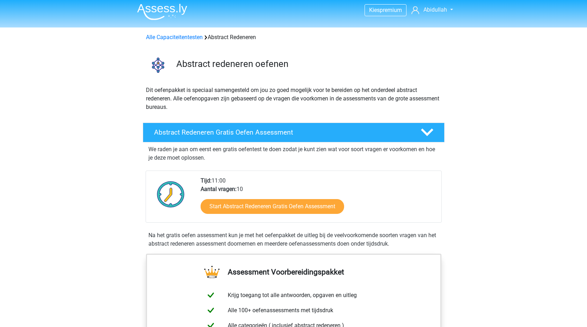
scroll to position [3, 0]
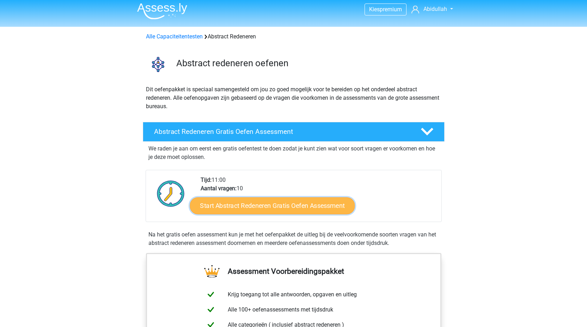
click at [251, 207] on link "Start Abstract Redeneren Gratis Oefen Assessment" at bounding box center [272, 205] width 165 height 17
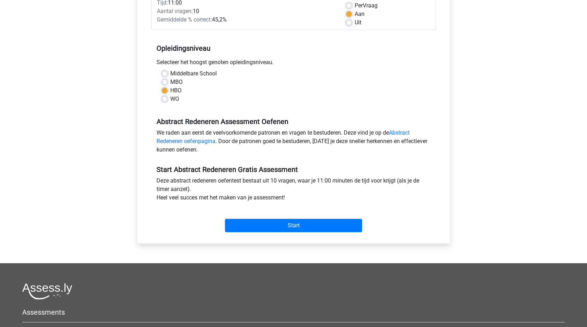
scroll to position [115, 0]
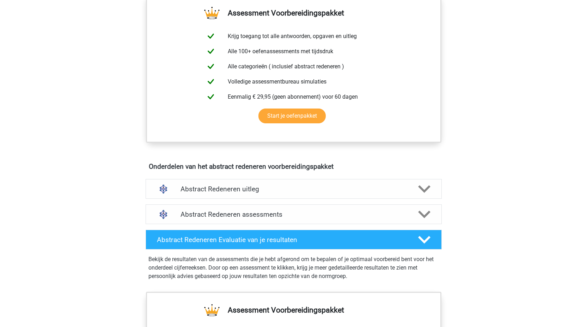
scroll to position [308, 0]
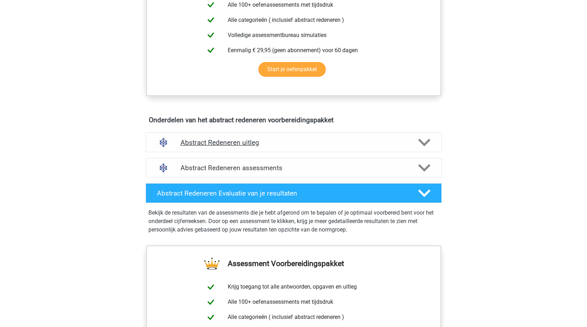
click at [265, 144] on h4 "Abstract Redeneren uitleg" at bounding box center [293, 143] width 226 height 8
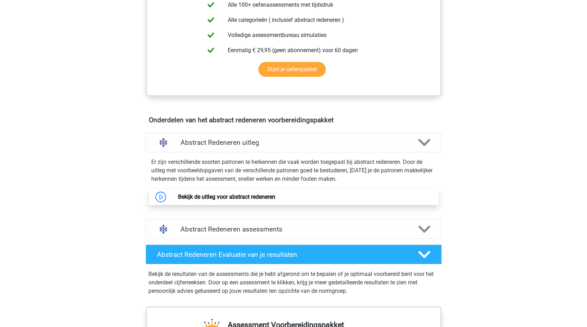
click at [215, 200] on link "Bekijk de uitleg voor abstract redeneren" at bounding box center [226, 197] width 97 height 7
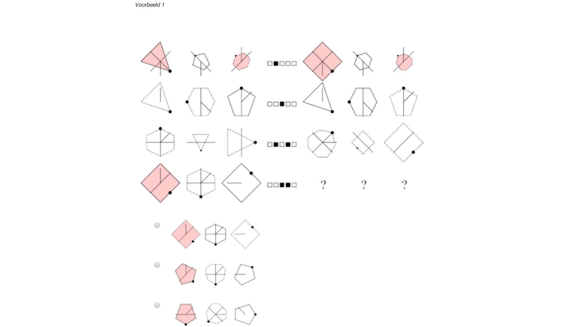
scroll to position [163, 0]
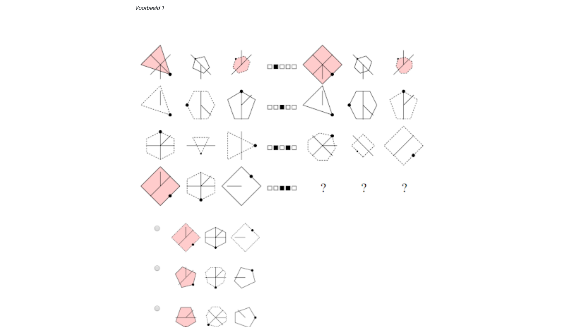
click at [157, 227] on img at bounding box center [294, 199] width 318 height 362
click at [261, 145] on img at bounding box center [294, 199] width 318 height 362
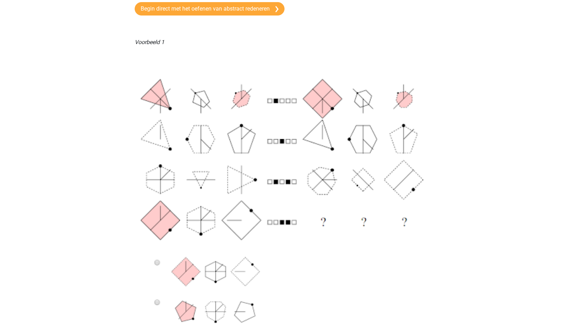
scroll to position [129, 0]
click at [201, 129] on img at bounding box center [294, 233] width 318 height 362
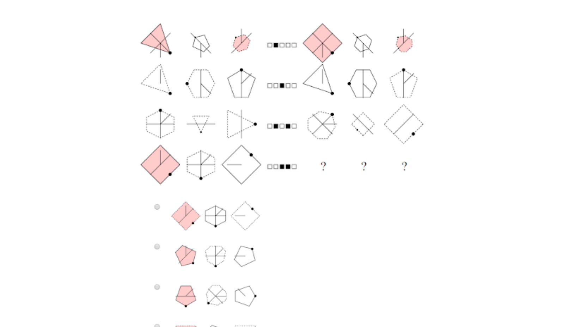
scroll to position [185, 0]
click at [157, 206] on img at bounding box center [294, 177] width 318 height 362
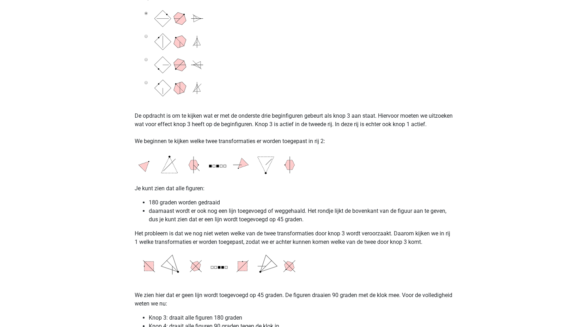
scroll to position [1038, 0]
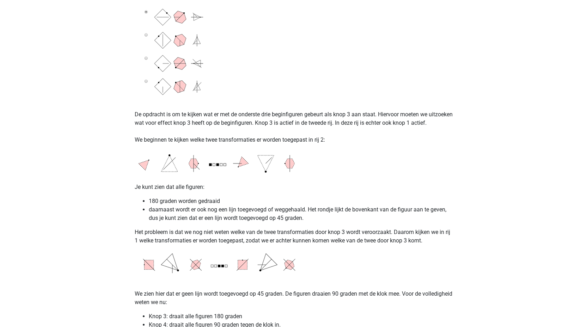
click at [171, 222] on li "daarnaast wordt er ook nog een lijn toegevoegd of weggehaald. Het rondje lijkt …" at bounding box center [301, 213] width 304 height 17
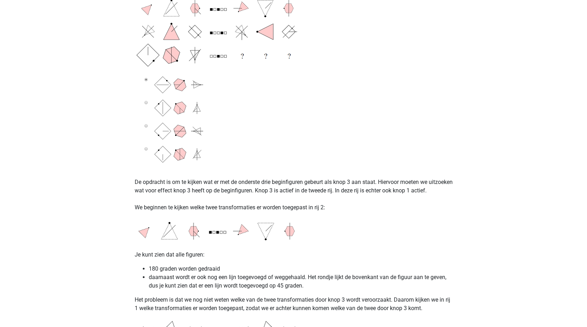
scroll to position [972, 0]
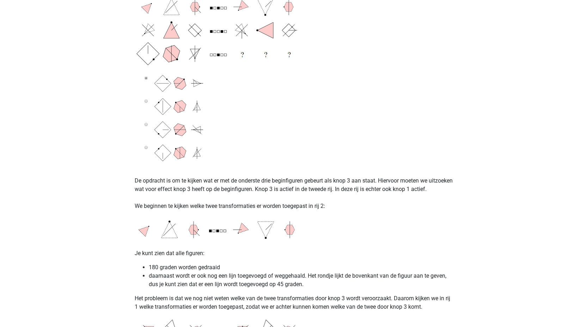
click at [244, 98] on img at bounding box center [223, 60] width 176 height 204
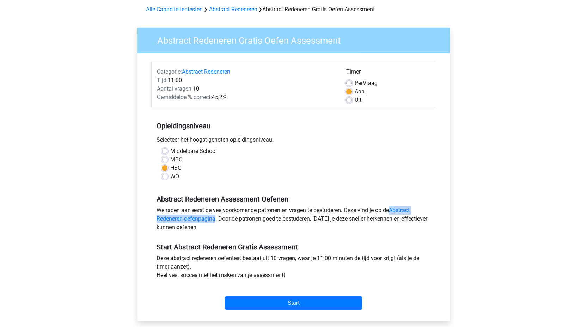
scroll to position [23, 0]
